Goal: Transaction & Acquisition: Purchase product/service

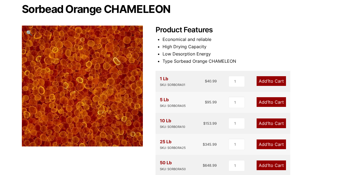
scroll to position [81, 0]
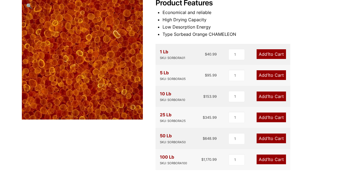
click at [274, 95] on link "Add 1 to Cart" at bounding box center [270, 97] width 29 height 10
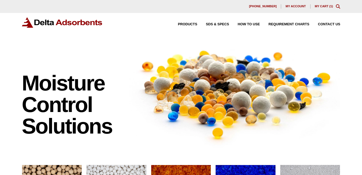
click at [321, 4] on div "630-980-5205 My account My Cart ( 1 )" at bounding box center [181, 6] width 318 height 4
click at [321, 6] on link "My Cart ( 1 )" at bounding box center [323, 6] width 18 height 3
click at [322, 5] on link "My Cart ( 1 )" at bounding box center [323, 6] width 18 height 3
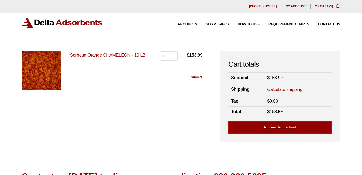
click at [276, 89] on link "Calculate shipping" at bounding box center [284, 90] width 35 height 6
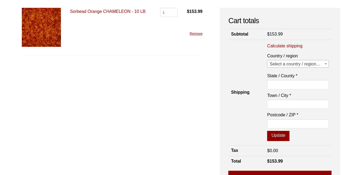
scroll to position [54, 0]
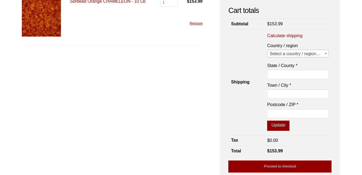
click at [326, 54] on b at bounding box center [325, 53] width 2 height 1
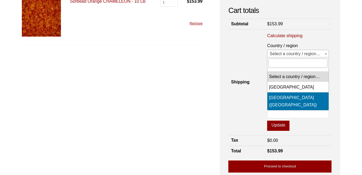
select select "US"
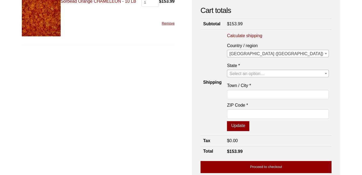
click at [264, 75] on span "Select an option…" at bounding box center [246, 73] width 35 height 5
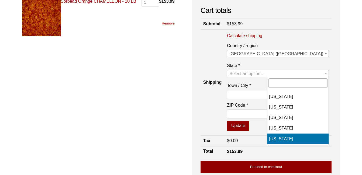
select select "CA"
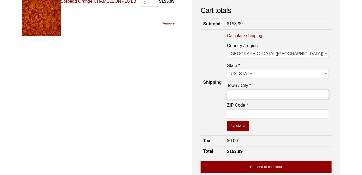
click at [283, 93] on input "Town / City *" at bounding box center [278, 94] width 102 height 9
type input "Bakersfield"
type input "93309"
drag, startPoint x: 292, startPoint y: 93, endPoint x: 257, endPoint y: 96, distance: 35.6
click at [257, 96] on tr "Shipping Calculate shipping Country / region Select a country / region… Canada …" at bounding box center [265, 82] width 131 height 106
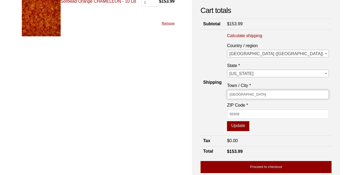
type input "Fresno"
type input "93710"
click at [249, 128] on button "Update" at bounding box center [238, 126] width 22 height 10
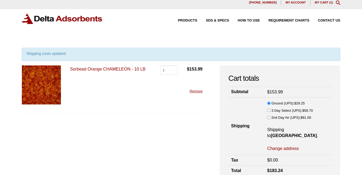
scroll to position [0, 0]
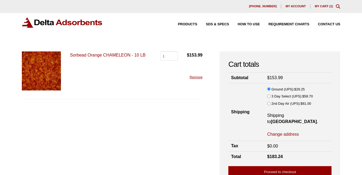
click at [191, 75] on link "Remove" at bounding box center [196, 77] width 13 height 4
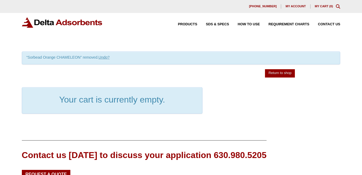
click at [185, 22] on div "Products SDS & SPECS How to Use Requirement Charts Contact Us" at bounding box center [254, 24] width 175 height 8
click at [185, 25] on span "Products" at bounding box center [187, 25] width 19 height 4
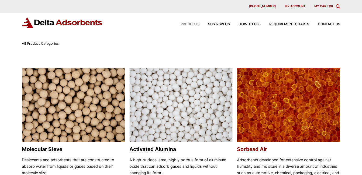
click at [278, 109] on img at bounding box center [288, 105] width 103 height 74
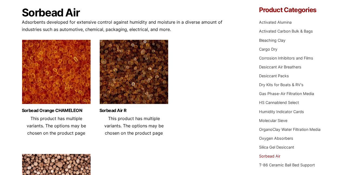
scroll to position [54, 0]
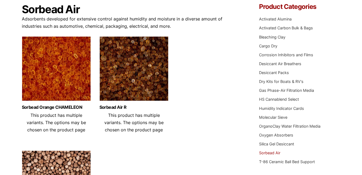
click at [69, 74] on img at bounding box center [56, 69] width 69 height 67
